Goal: Information Seeking & Learning: Check status

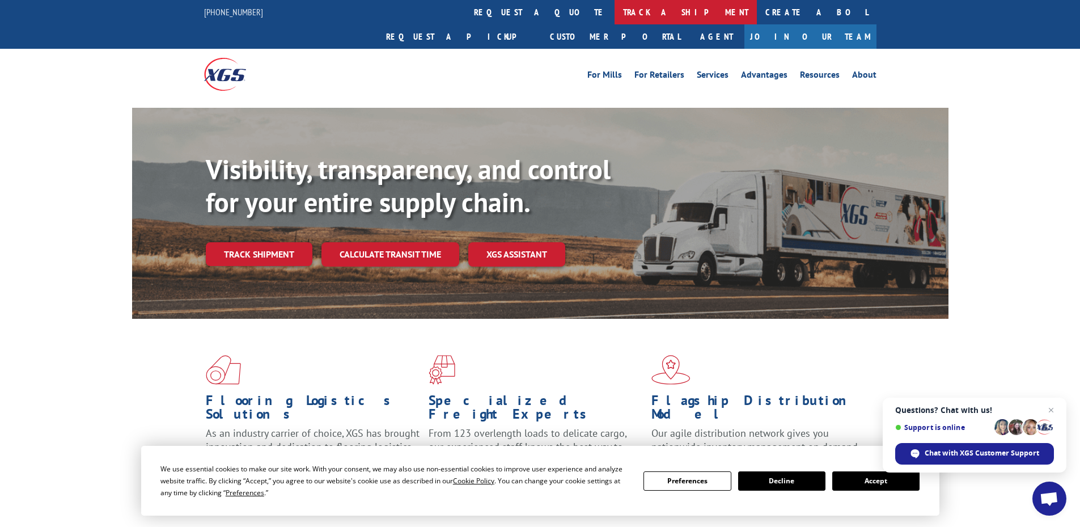
click at [615, 6] on link "track a shipment" at bounding box center [686, 12] width 142 height 24
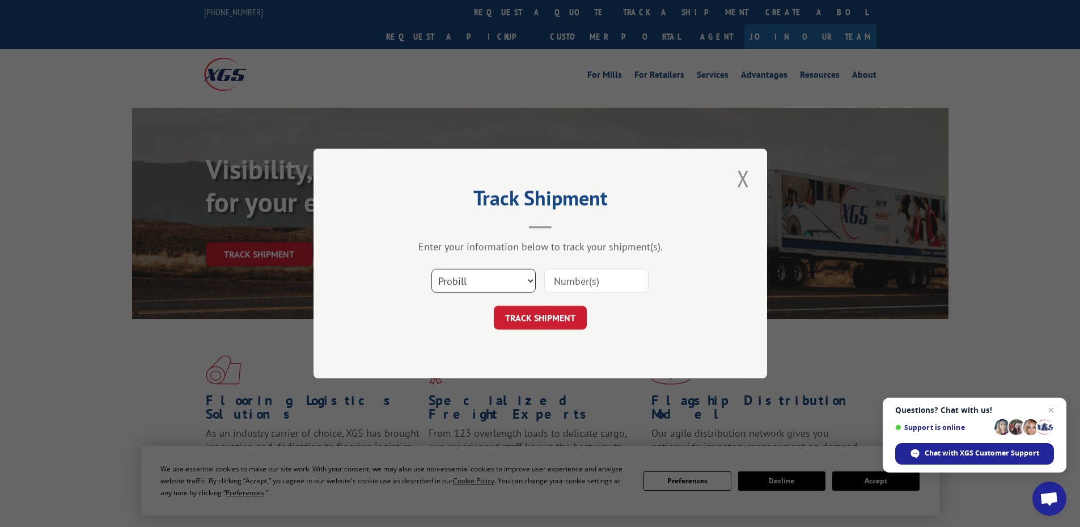
click at [454, 277] on select "Select category... Probill BOL PO" at bounding box center [484, 281] width 104 height 24
select select "bol"
click at [432, 269] on select "Select category... Probill BOL PO" at bounding box center [484, 281] width 104 height 24
click at [627, 281] on input at bounding box center [596, 281] width 104 height 24
paste input "5960062"
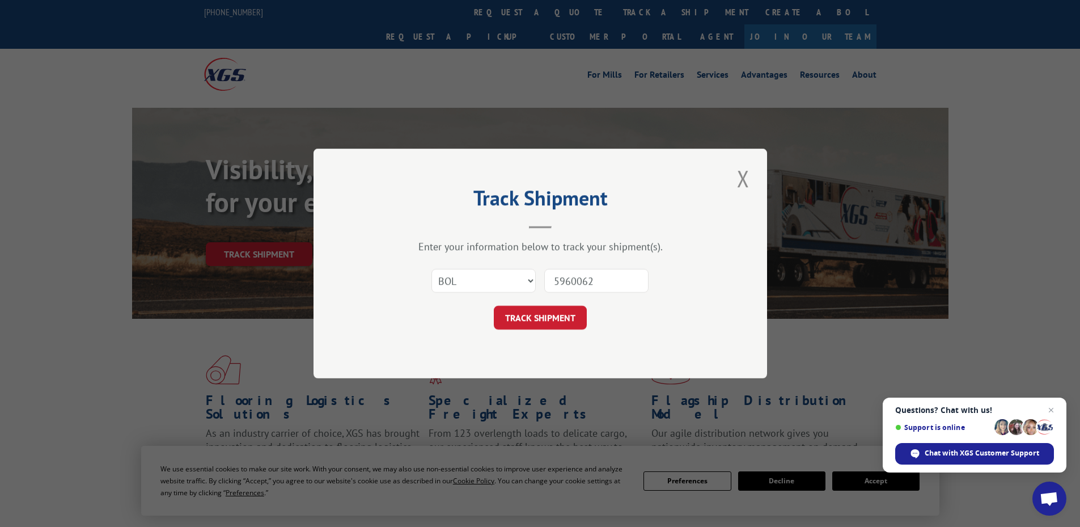
type input "5960062"
click at [547, 305] on form "Select category... Probill BOL PO 5960062 TRACK SHIPMENT" at bounding box center [540, 295] width 340 height 67
click at [534, 312] on button "TRACK SHIPMENT" at bounding box center [540, 318] width 93 height 24
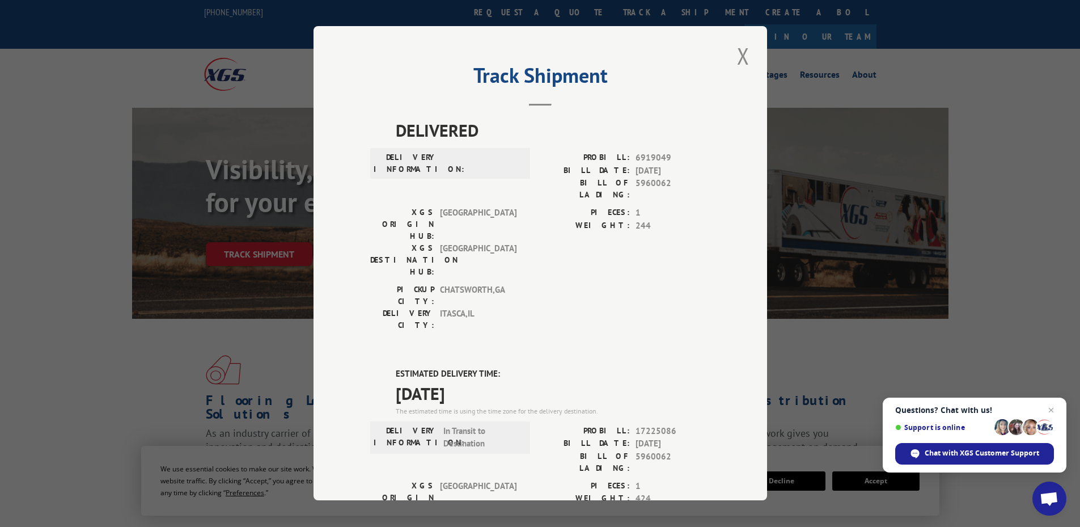
drag, startPoint x: 392, startPoint y: 303, endPoint x: 489, endPoint y: 330, distance: 100.7
click at [489, 368] on div "ESTIMATED DELIVERY TIME: [DATE] The estimated time is using the time zone for t…" at bounding box center [553, 392] width 315 height 49
copy div "ESTIMATED DELIVERY TIME: [DATE]"
